Goal: Answer question/provide support: Share knowledge or assist other users

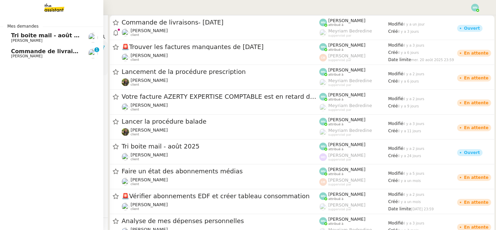
click at [41, 50] on span "Commande de livraisons- [DATE]" at bounding box center [61, 51] width 101 height 7
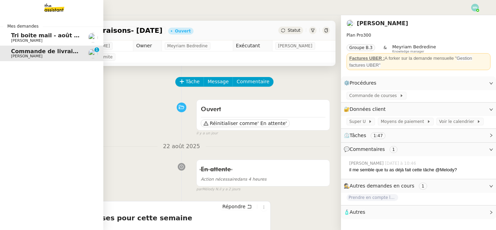
click at [6, 37] on link "Tri boite mail - [DATE] [PERSON_NAME]" at bounding box center [51, 38] width 103 height 16
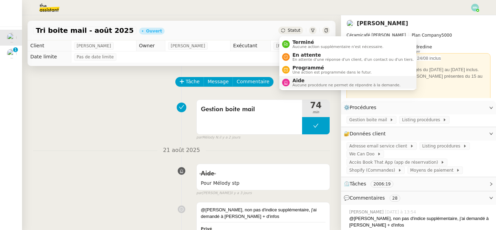
click at [305, 85] on span "Aucune procédure ne permet de répondre à la demande." at bounding box center [347, 85] width 108 height 4
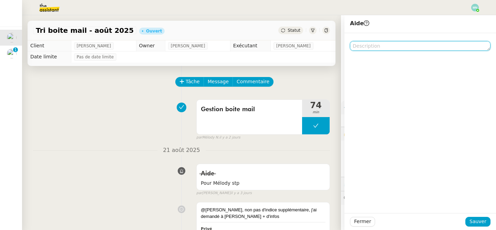
click at [377, 47] on textarea at bounding box center [420, 46] width 141 height 10
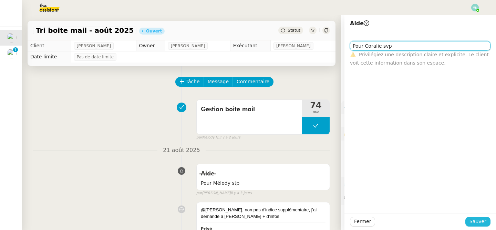
type textarea "Pour Coralie svp"
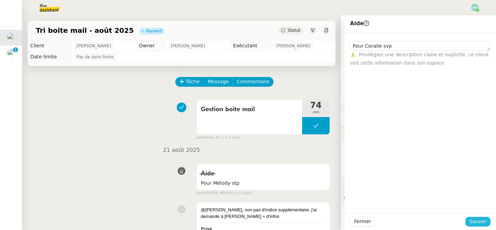
click at [481, 219] on span "Sauver" at bounding box center [478, 221] width 17 height 8
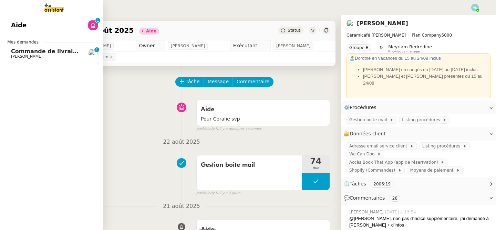
click at [14, 53] on span "Commande de livraisons- [DATE]" at bounding box center [61, 51] width 101 height 7
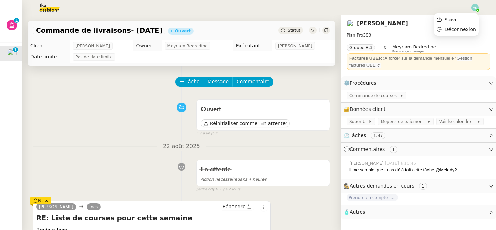
click at [477, 7] on img at bounding box center [475, 8] width 8 height 8
click at [467, 20] on li "Suivi" at bounding box center [456, 20] width 45 height 10
